Goal: Transaction & Acquisition: Purchase product/service

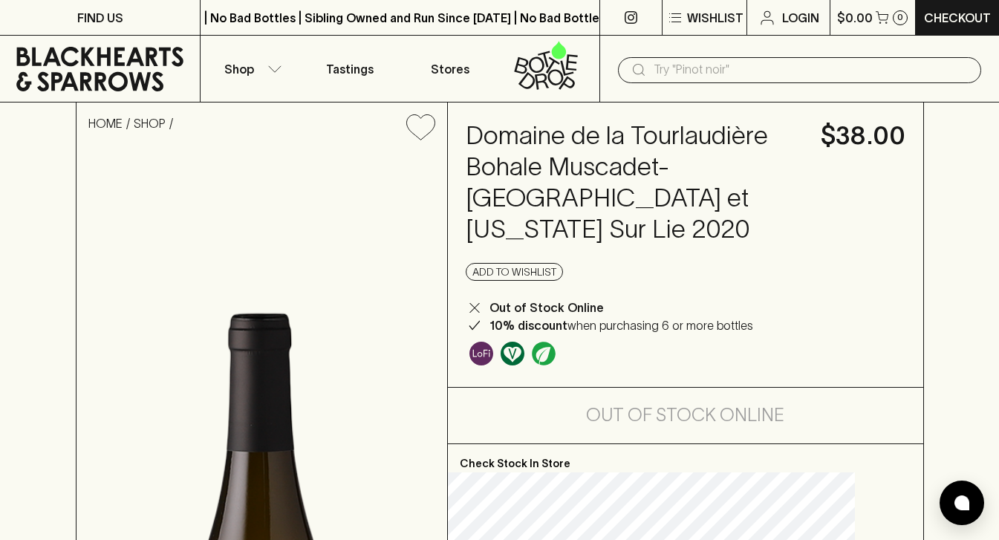
click at [718, 70] on input "text" at bounding box center [811, 70] width 316 height 24
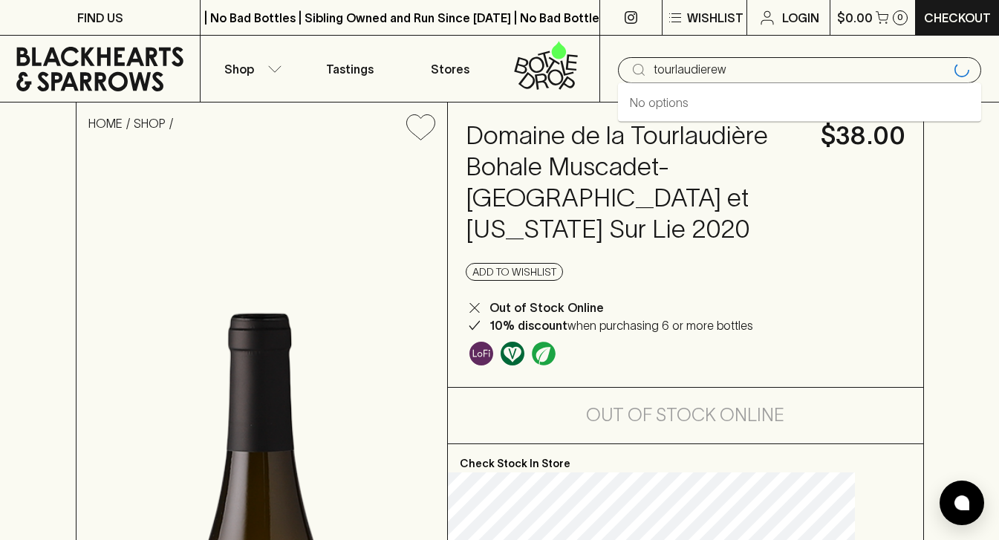
type input "tourlaudierew"
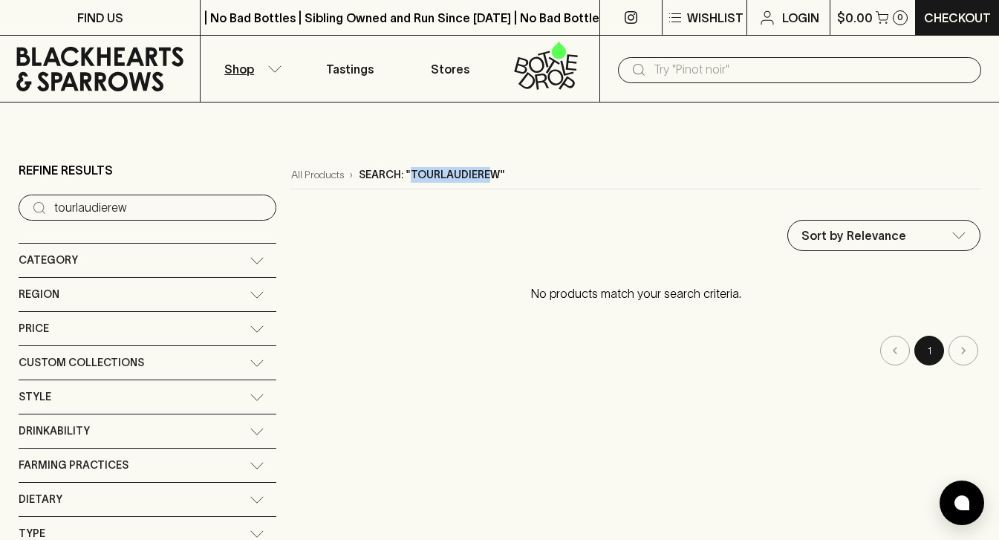
drag, startPoint x: 414, startPoint y: 178, endPoint x: 336, endPoint y: 173, distance: 78.1
click at [359, 173] on p "Search: "tourlaudierew"" at bounding box center [432, 175] width 146 height 16
copy p "tourlaudiere"
click at [696, 74] on input "text" at bounding box center [811, 70] width 316 height 24
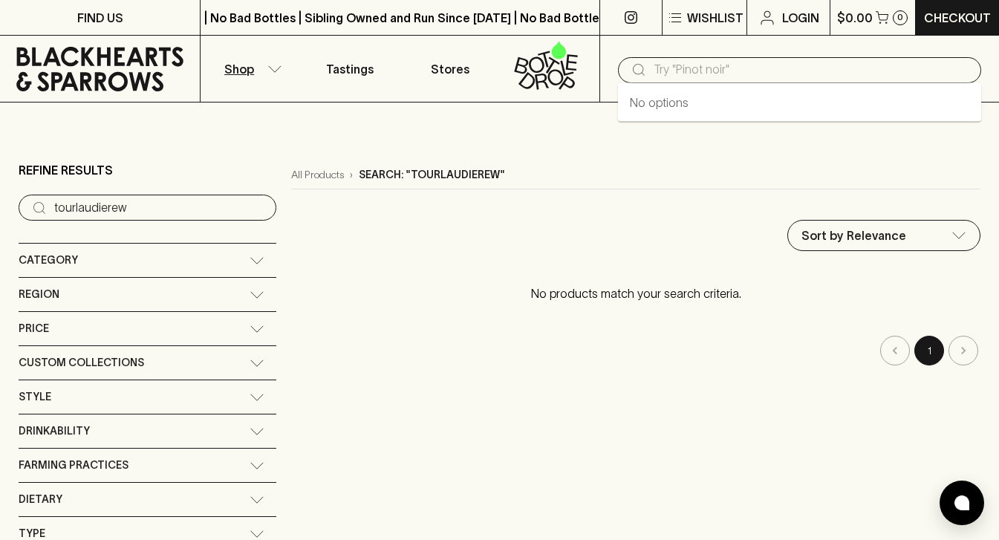
paste input "tourlaudiere"
type input "tourlaudiere"
